Goal: Error: Use online tool/utility

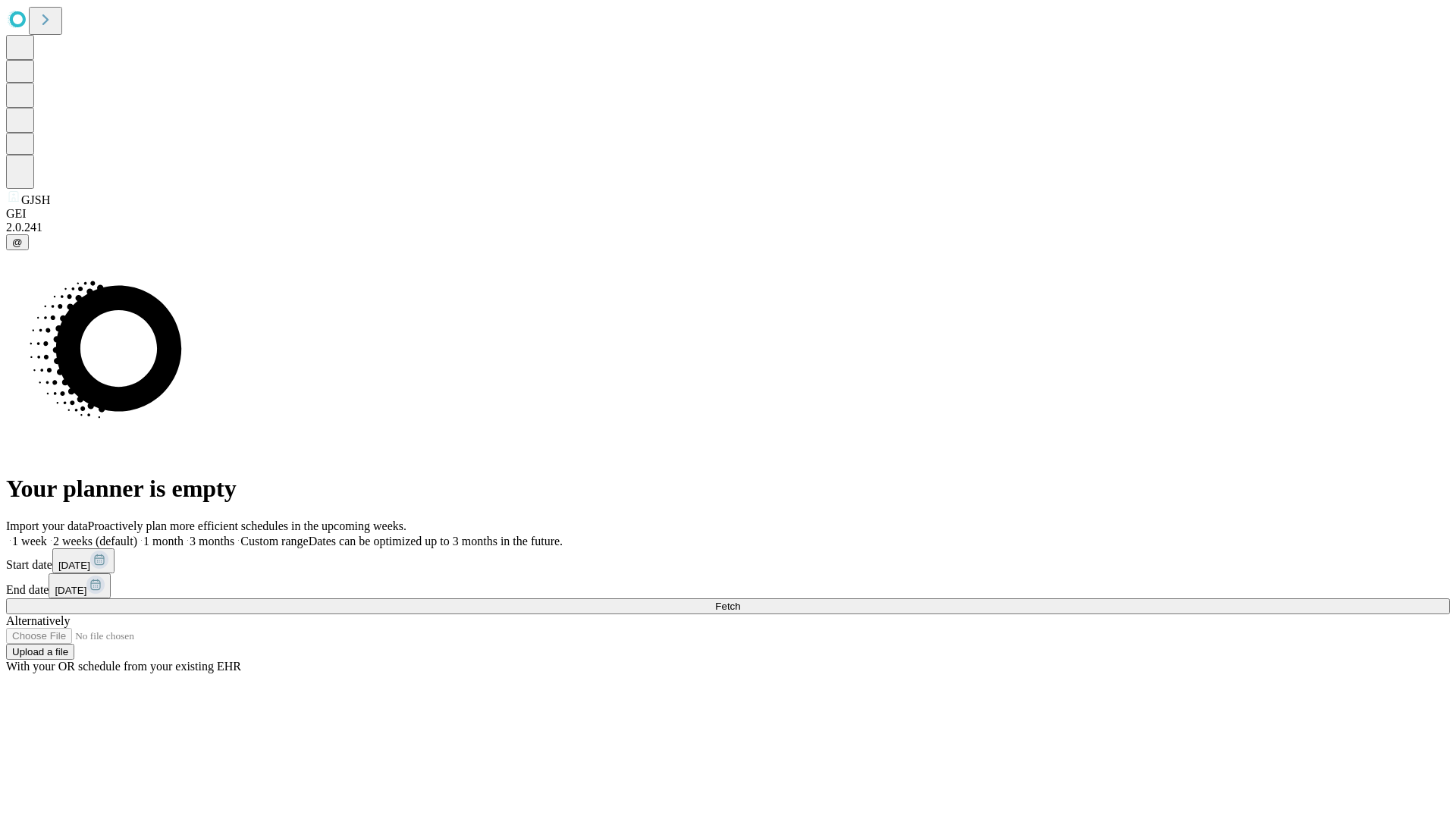
click at [740, 600] on span "Fetch" at bounding box center [728, 606] width 25 height 12
